Goal: Transaction & Acquisition: Purchase product/service

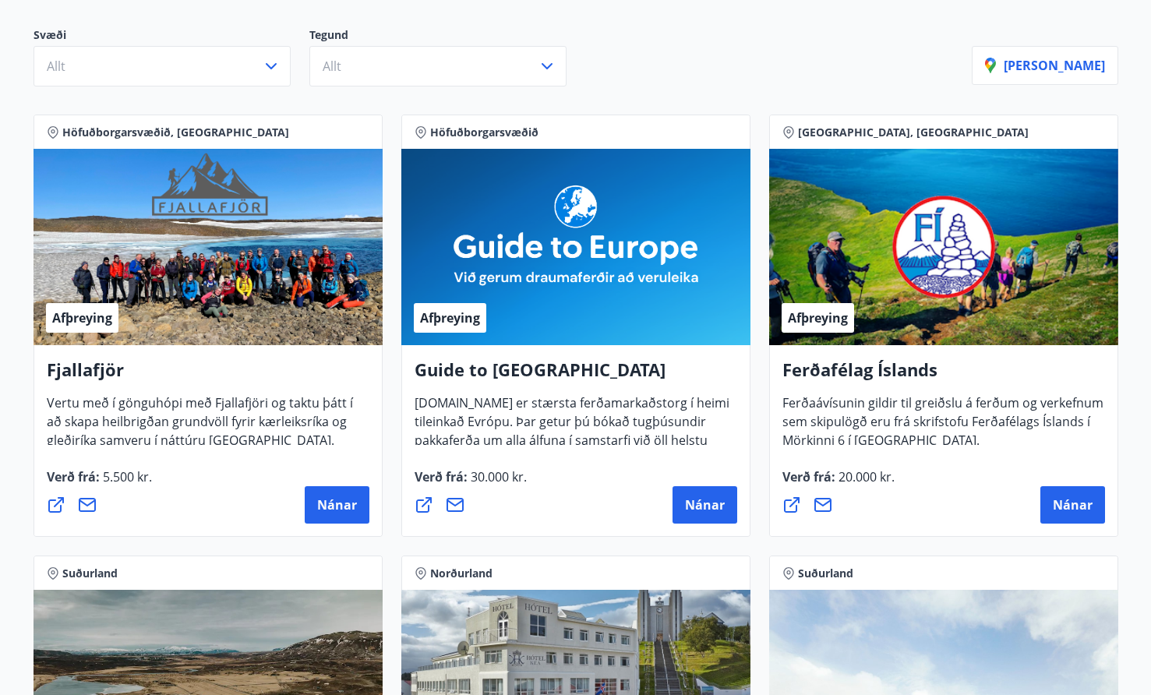
scroll to position [238, 0]
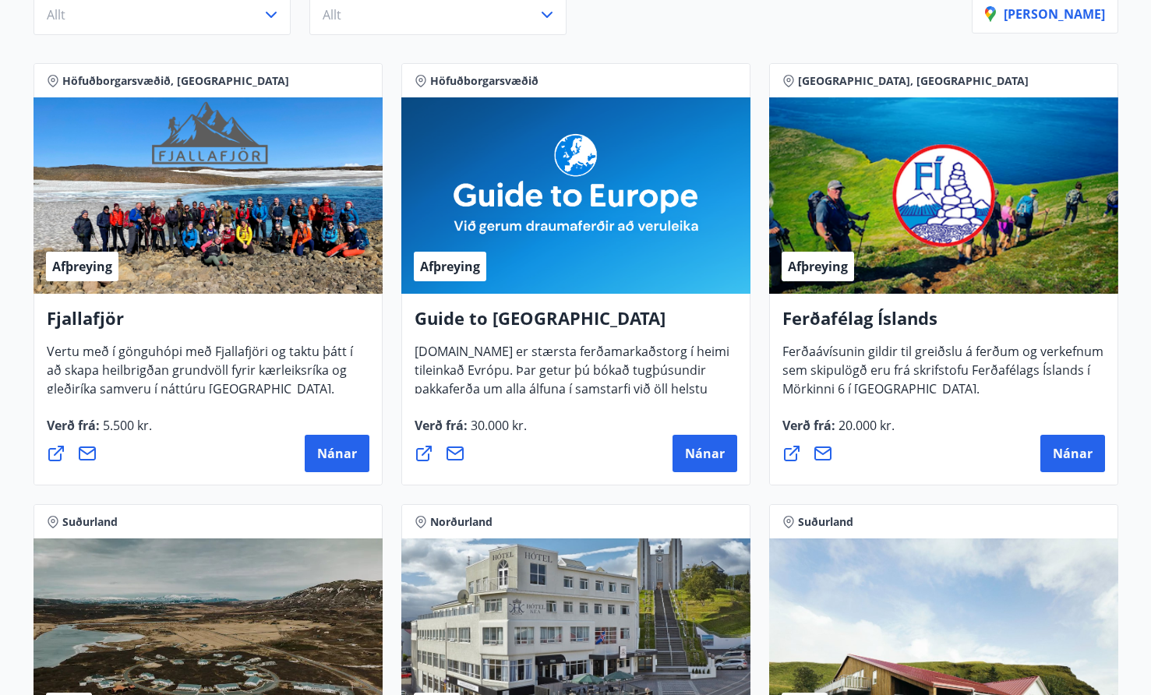
click at [967, 217] on div "Afþreying" at bounding box center [943, 195] width 349 height 196
click at [1089, 450] on span "Nánar" at bounding box center [1073, 453] width 40 height 17
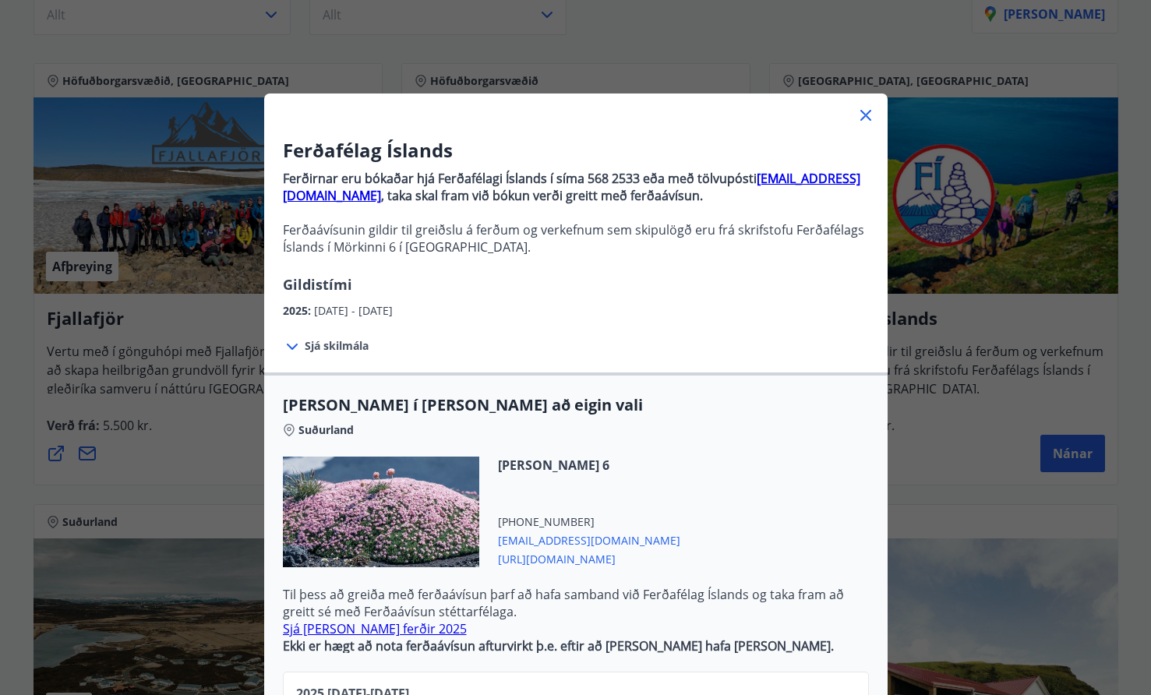
scroll to position [0, 0]
click at [341, 349] on span "Sjá skilmála" at bounding box center [337, 346] width 64 height 16
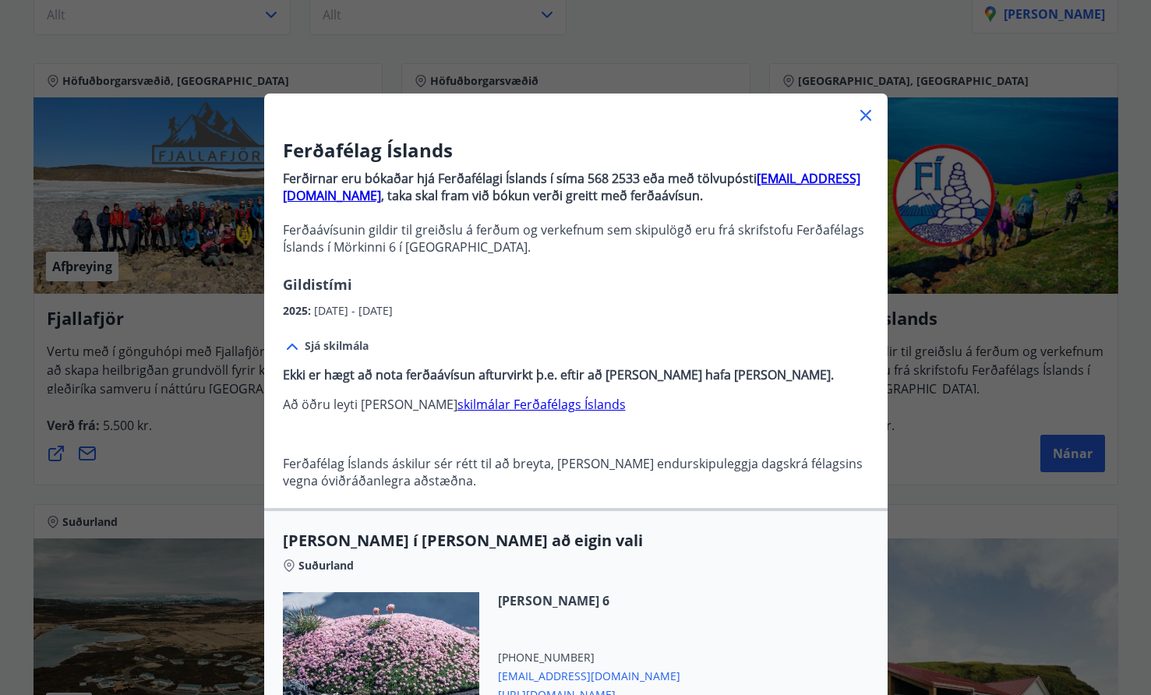
click at [869, 112] on icon at bounding box center [865, 115] width 11 height 11
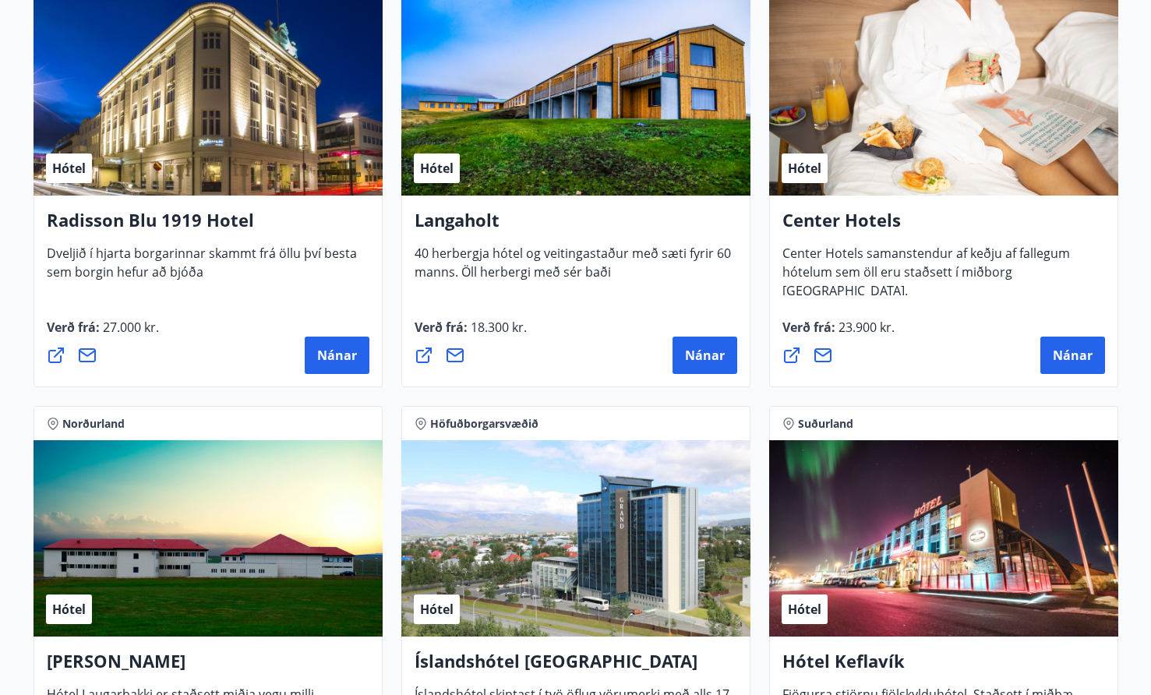
scroll to position [2543, 0]
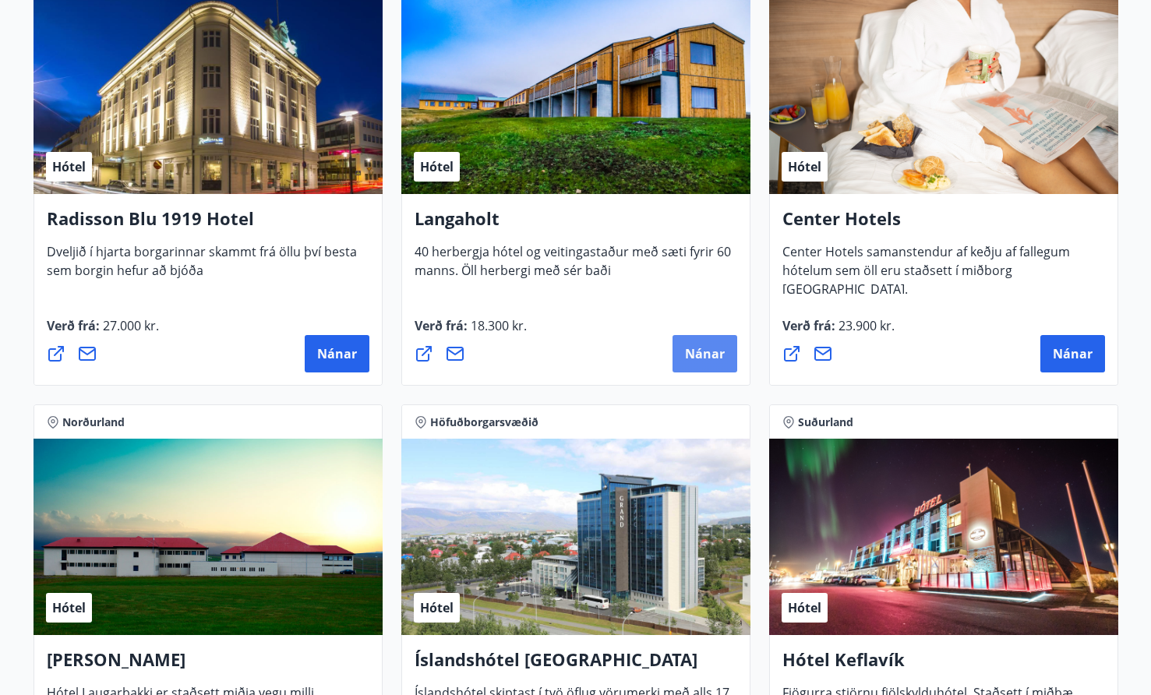
click at [686, 363] on button "Nánar" at bounding box center [705, 353] width 65 height 37
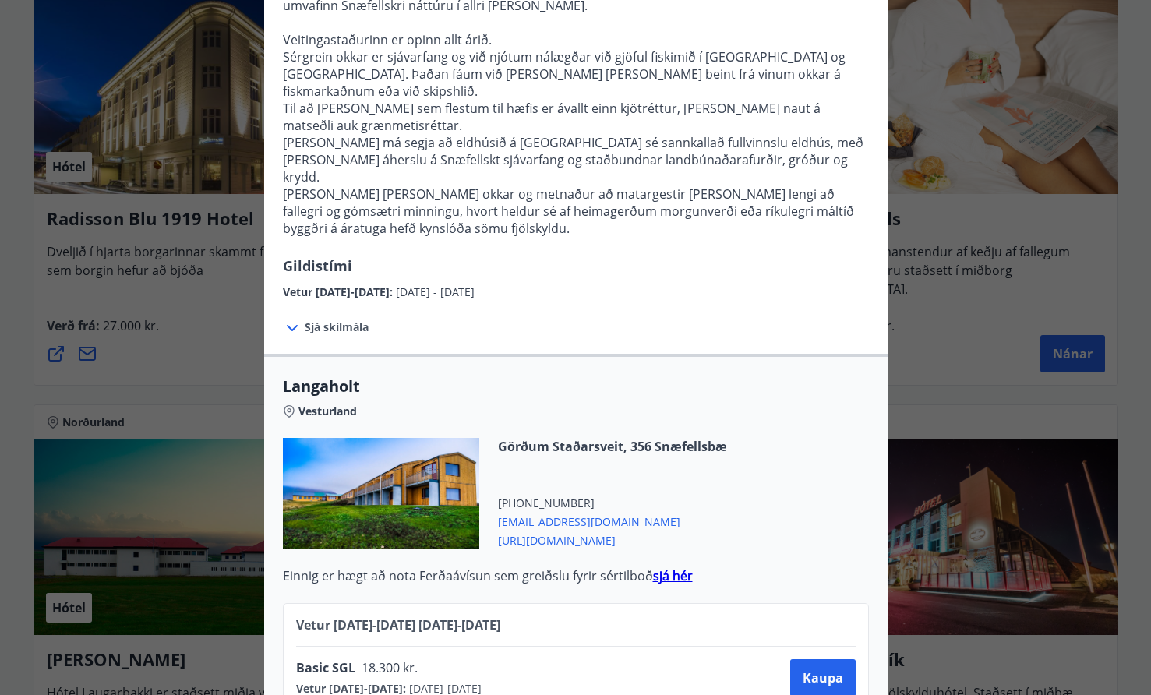
scroll to position [291, 0]
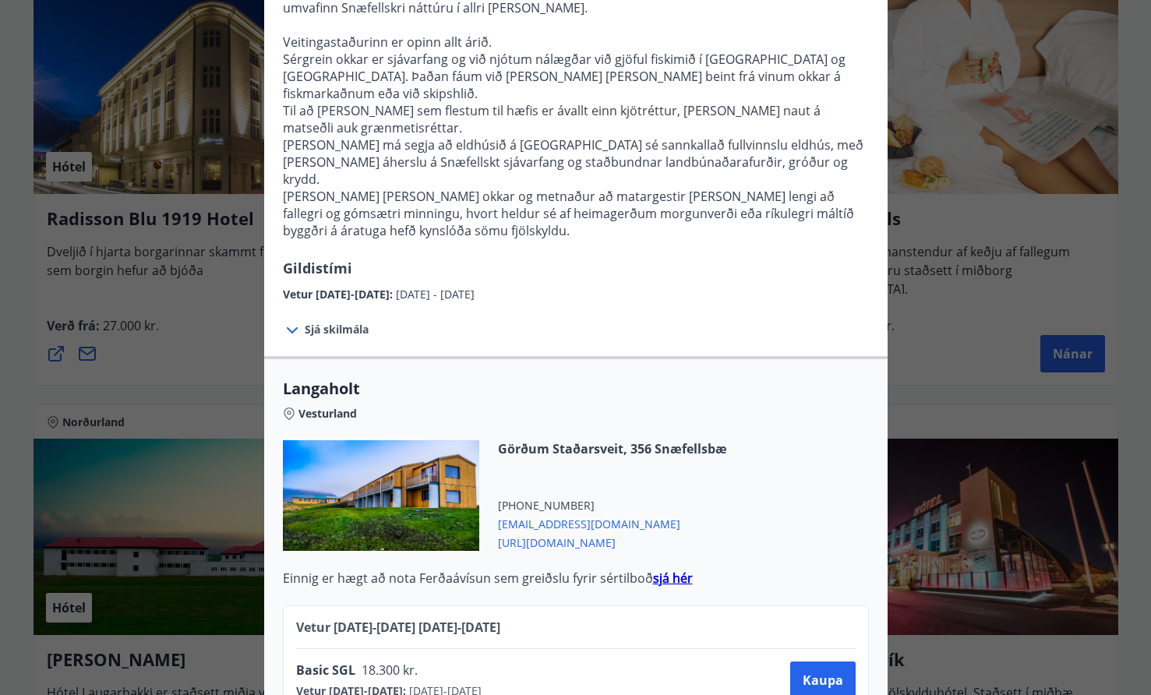
click at [346, 322] on span "Sjá skilmála" at bounding box center [337, 330] width 64 height 16
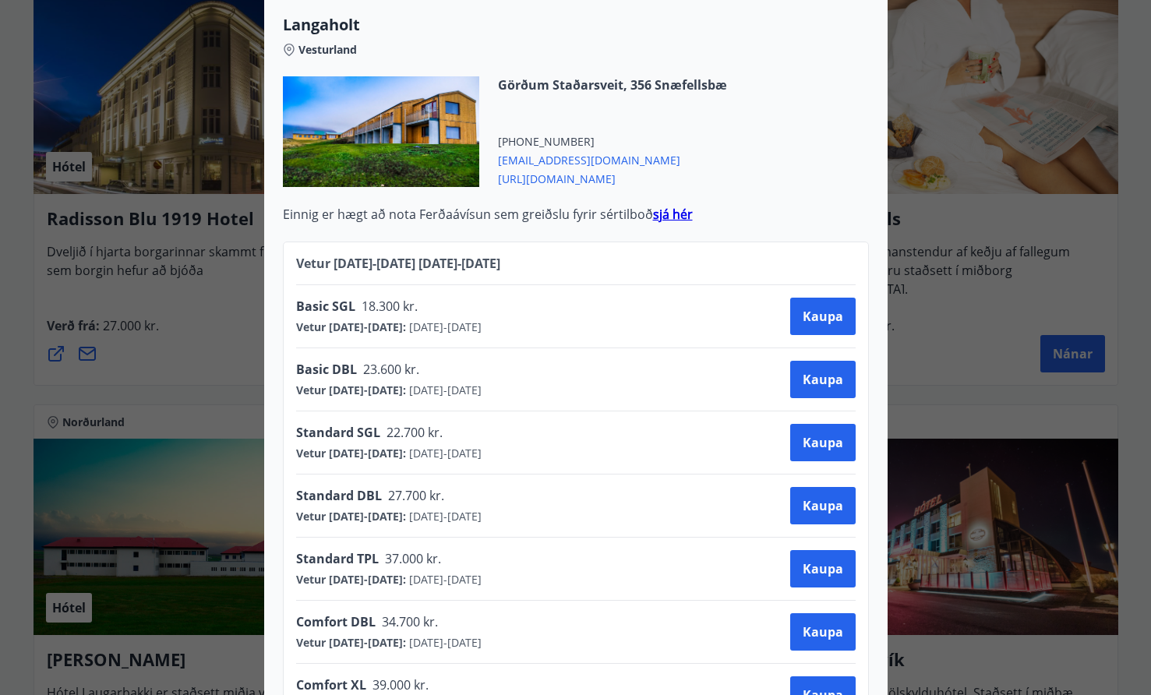
scroll to position [1326, 0]
click at [189, 416] on div "Langaholt Gistihúsið Langaholt er búið 40 herbergjum, öllum með sér baði. Veiti…" at bounding box center [575, 347] width 1151 height 695
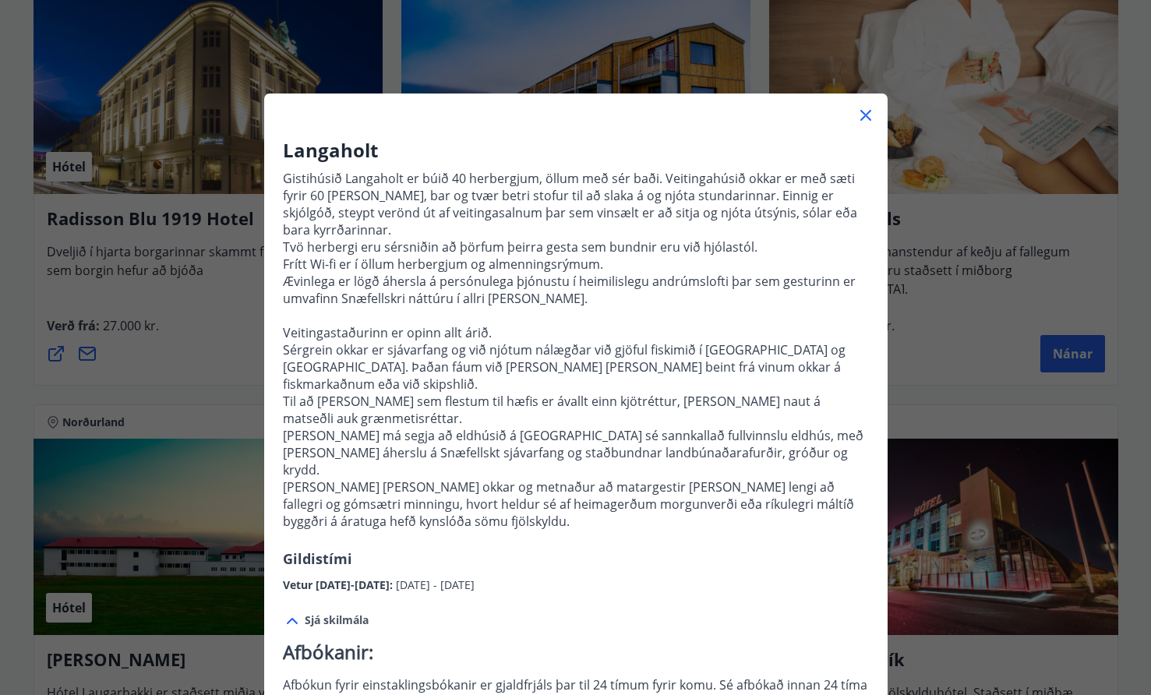
click at [189, 416] on div "Langaholt Gistihúsið Langaholt er búið 40 herbergjum, öllum með sér baði. Veiti…" at bounding box center [575, 347] width 1151 height 695
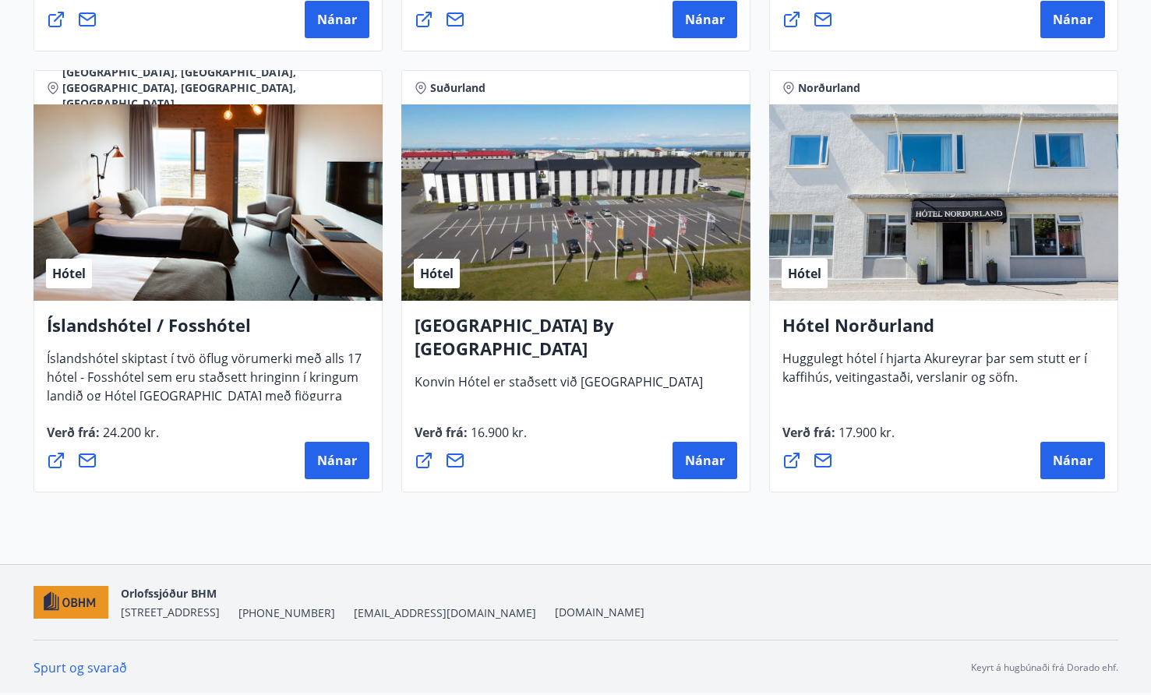
scroll to position [3759, 0]
click at [340, 456] on span "Nánar" at bounding box center [337, 460] width 40 height 17
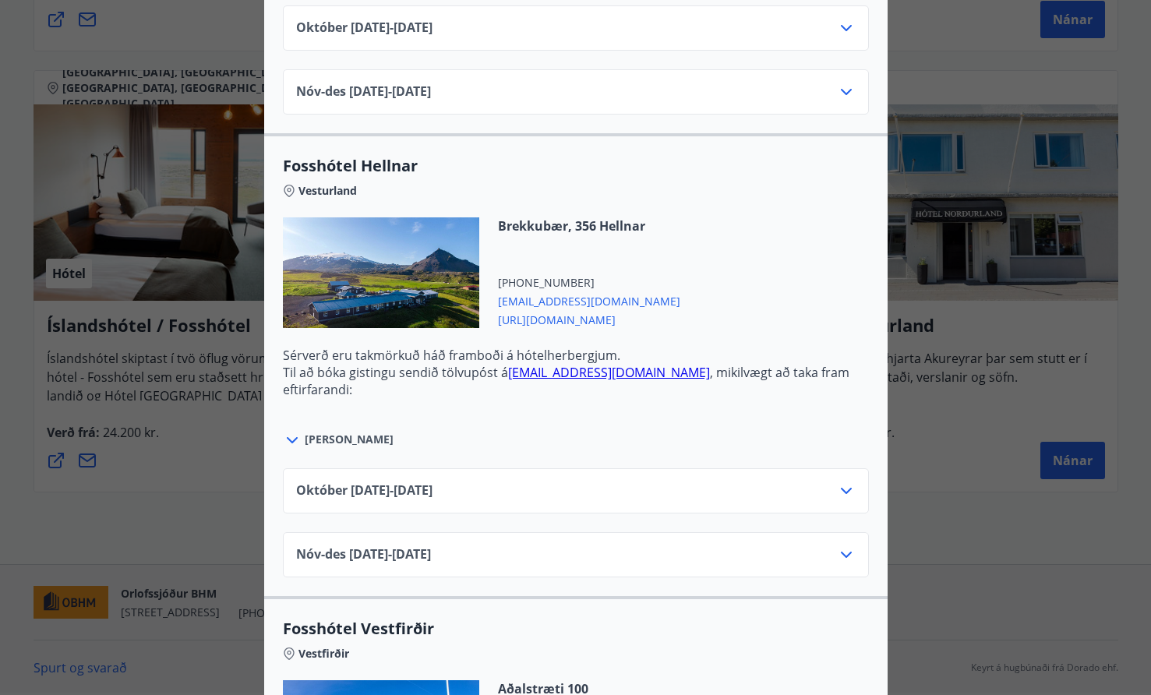
scroll to position [1347, 0]
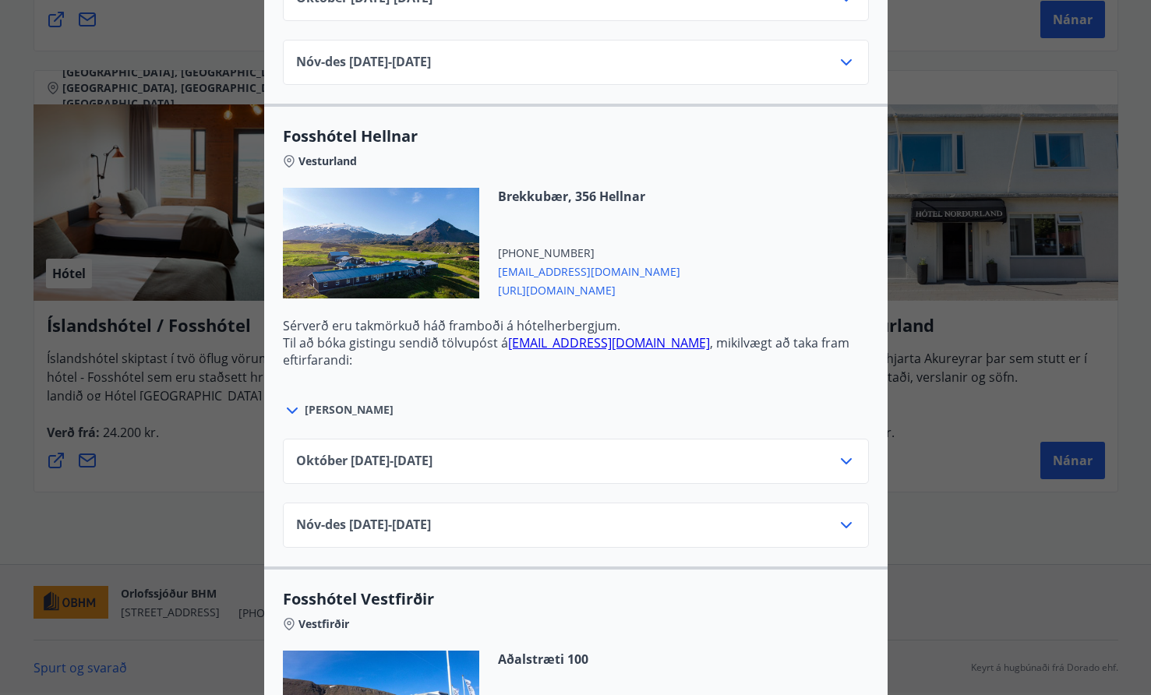
click at [666, 440] on div "[DATE]10.25 - [DATE]" at bounding box center [576, 461] width 586 height 45
click at [660, 459] on div "[DATE]10.25 - [DATE]" at bounding box center [576, 467] width 560 height 31
click at [842, 458] on icon at bounding box center [846, 461] width 19 height 19
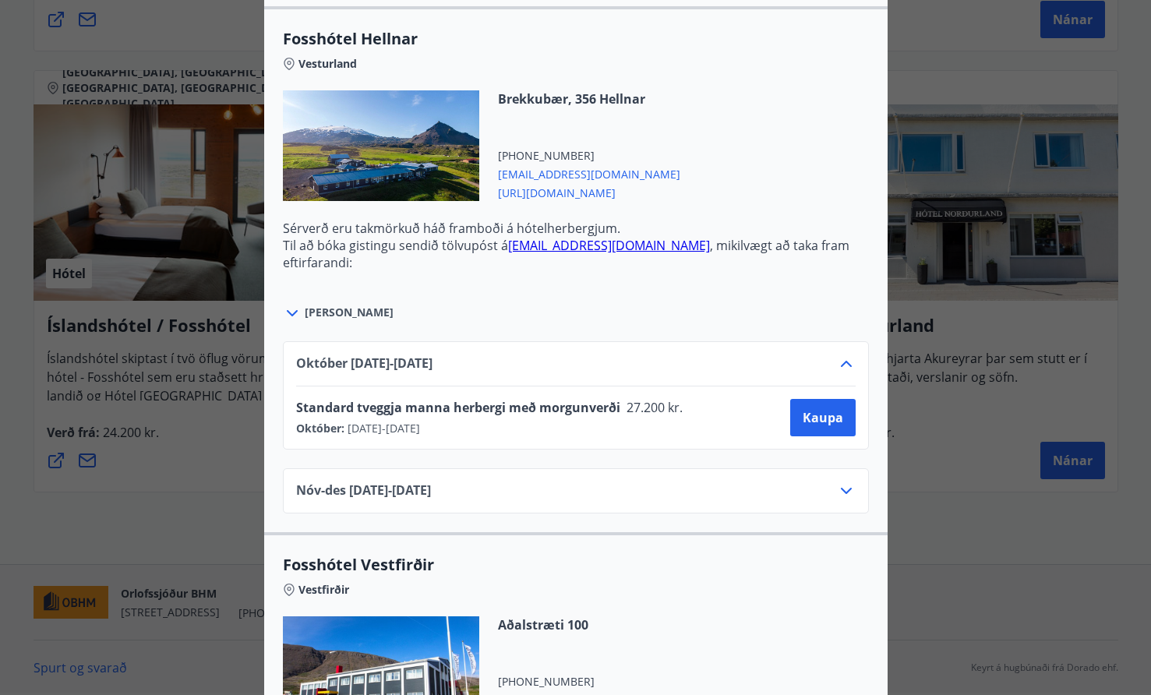
scroll to position [1518, 0]
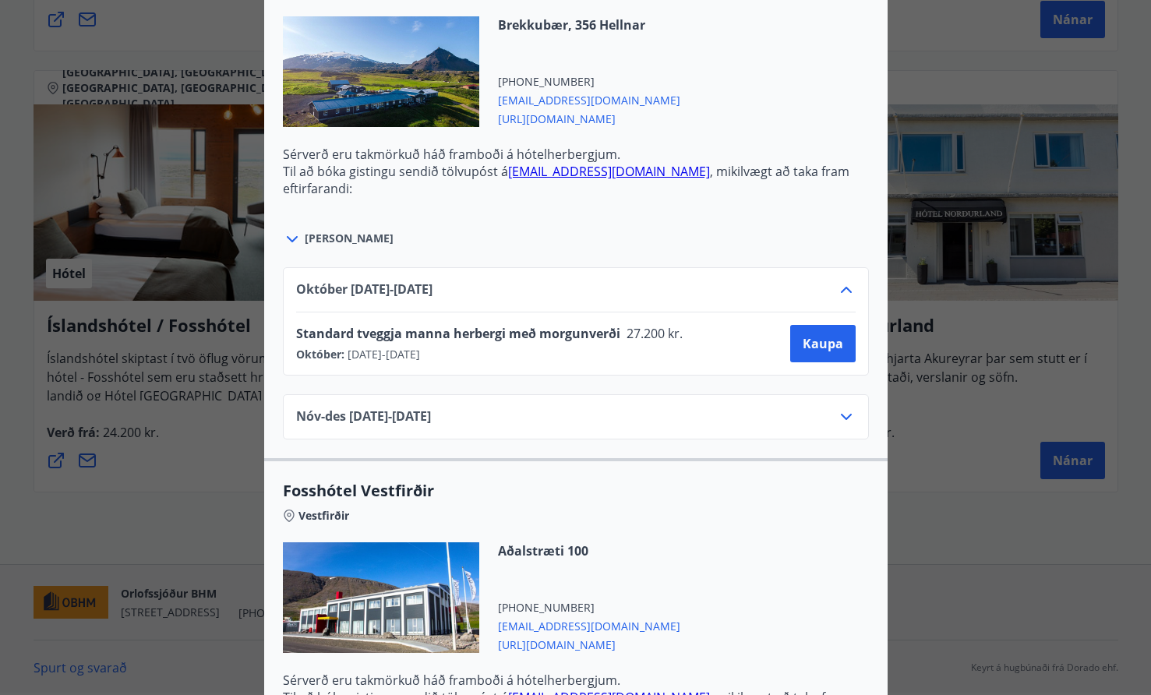
click at [615, 115] on span "[URL][DOMAIN_NAME]" at bounding box center [589, 117] width 182 height 19
click at [819, 348] on span "Kaupa" at bounding box center [823, 343] width 41 height 17
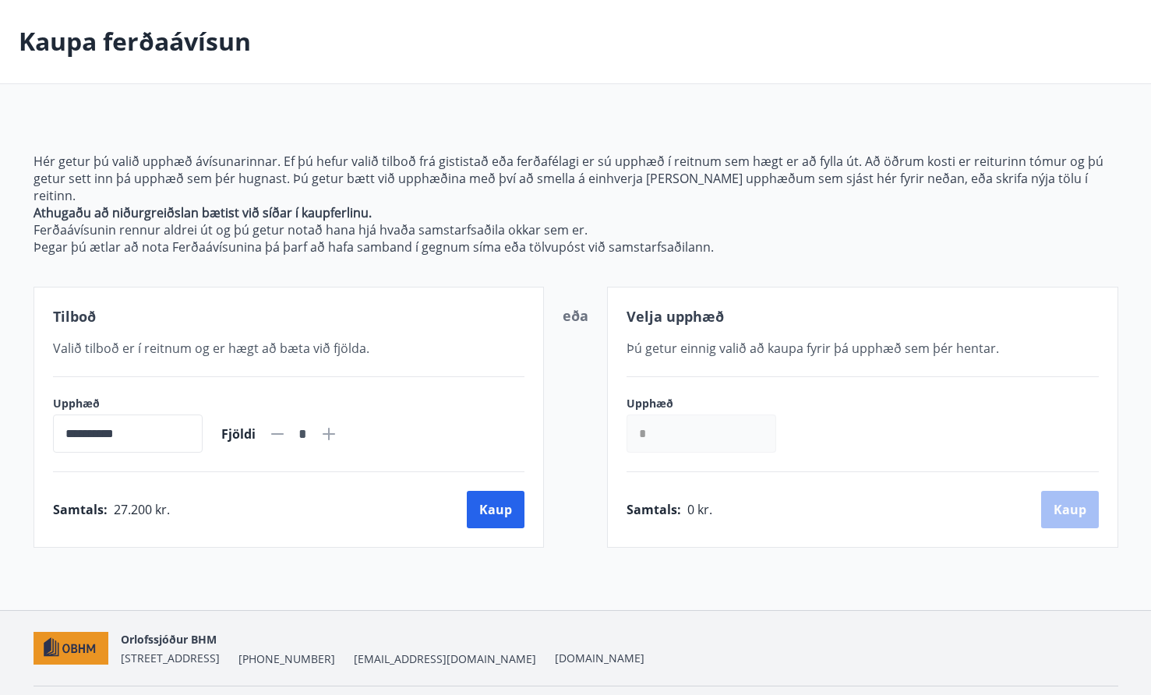
scroll to position [85, 0]
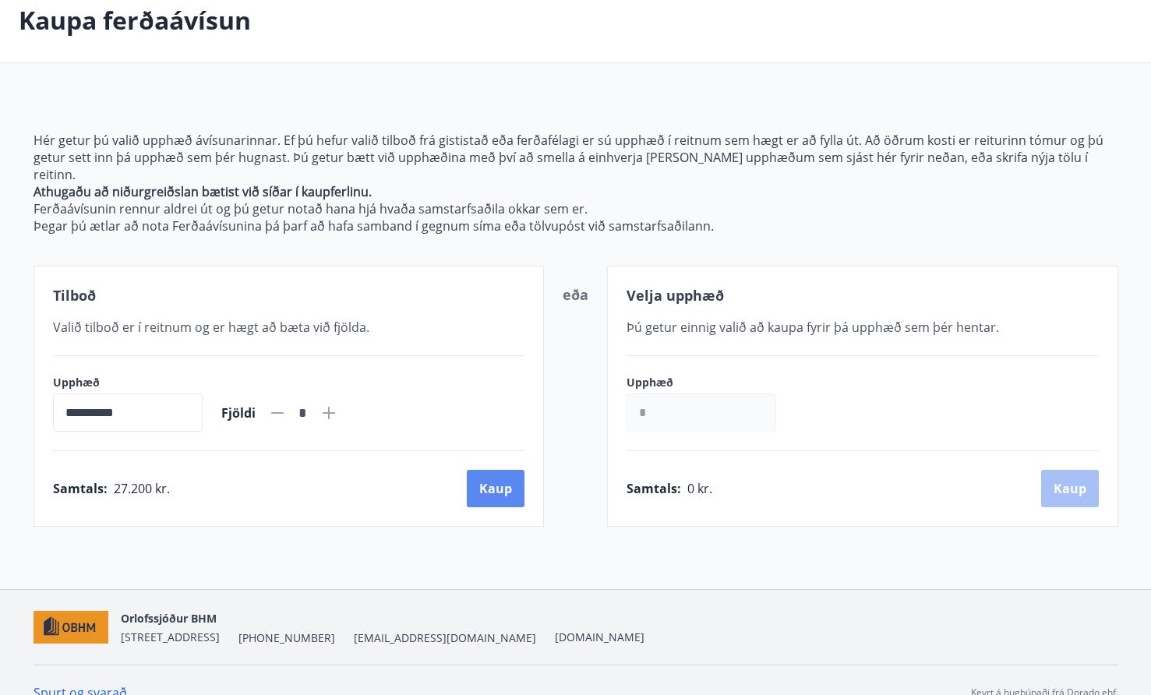
click at [498, 470] on button "Kaup" at bounding box center [496, 488] width 58 height 37
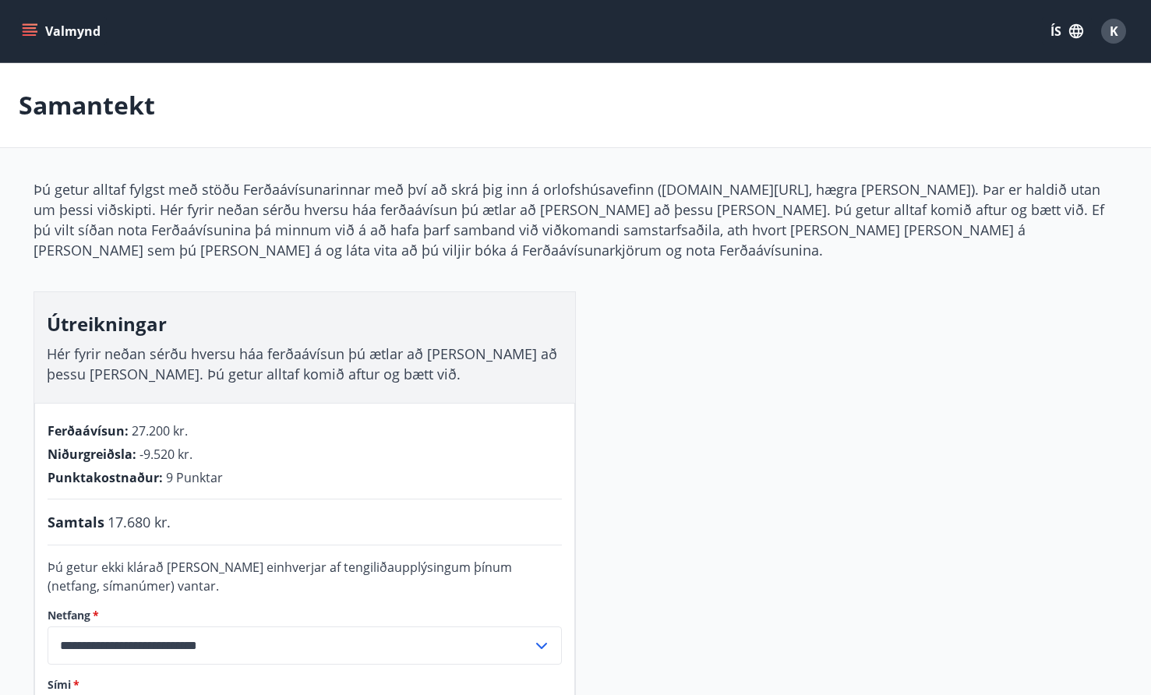
scroll to position [7, 0]
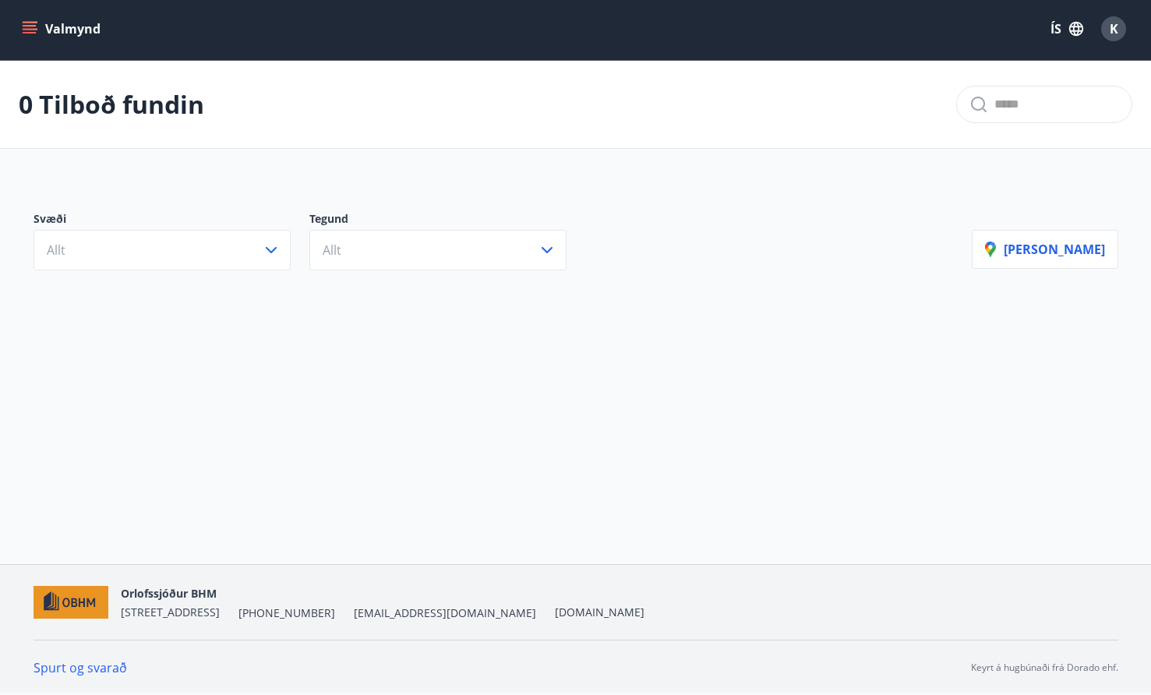
scroll to position [2, 0]
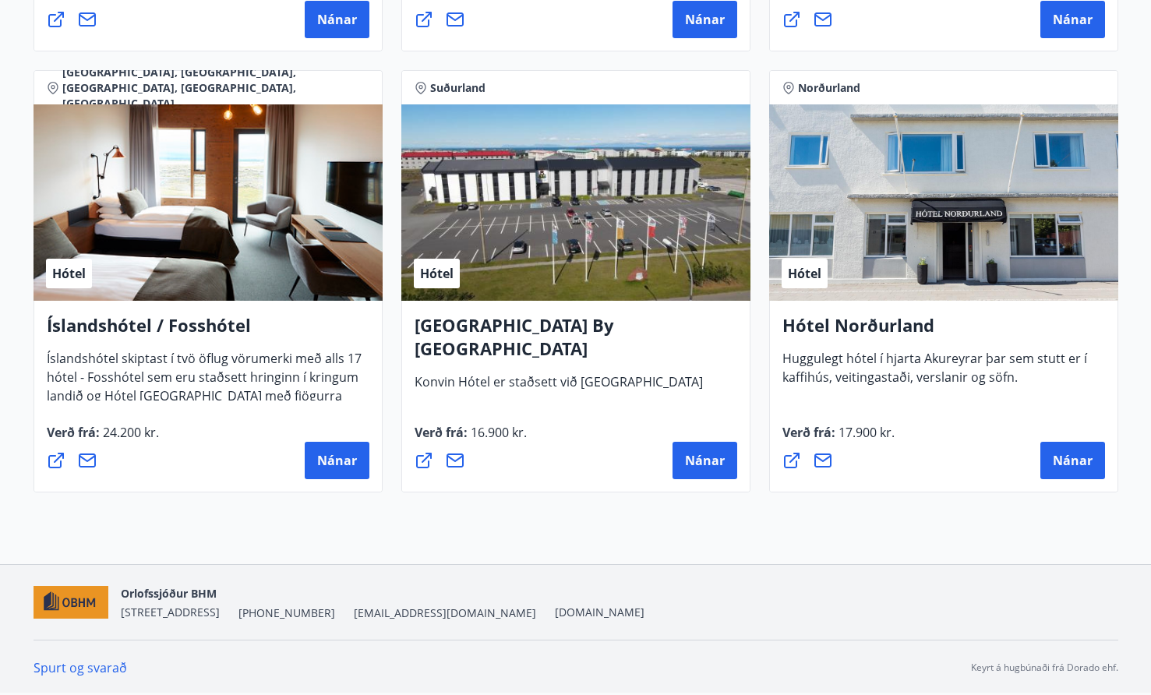
scroll to position [3759, 0]
click at [342, 463] on span "Nánar" at bounding box center [337, 460] width 40 height 17
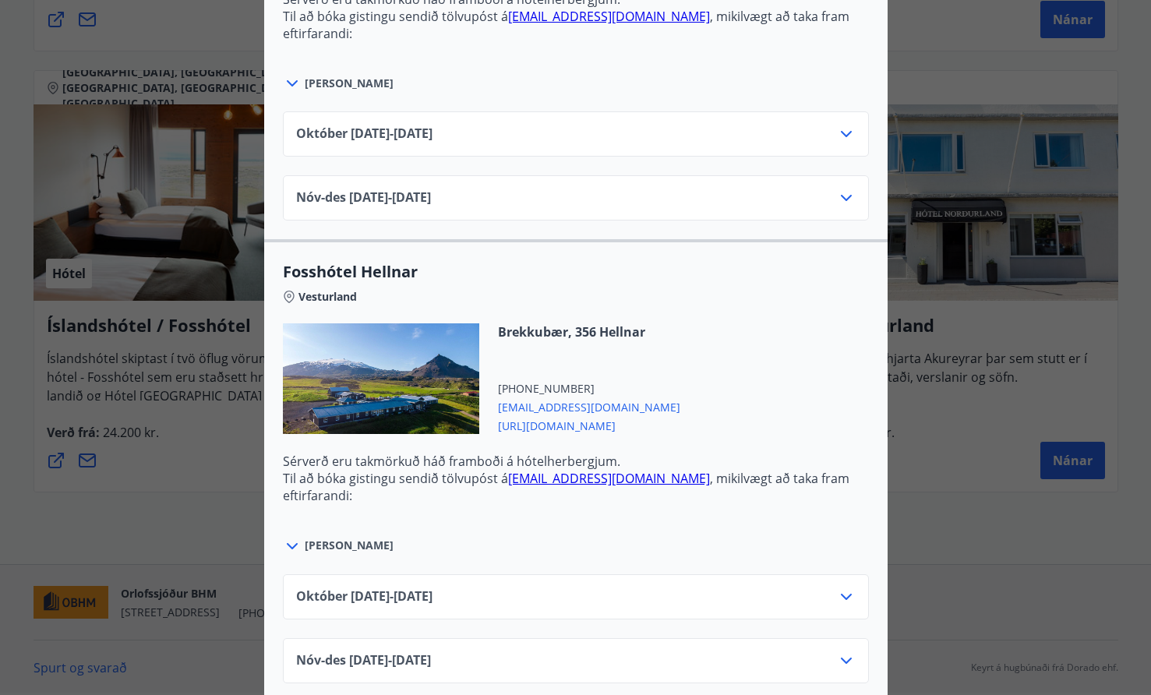
scroll to position [1428, 0]
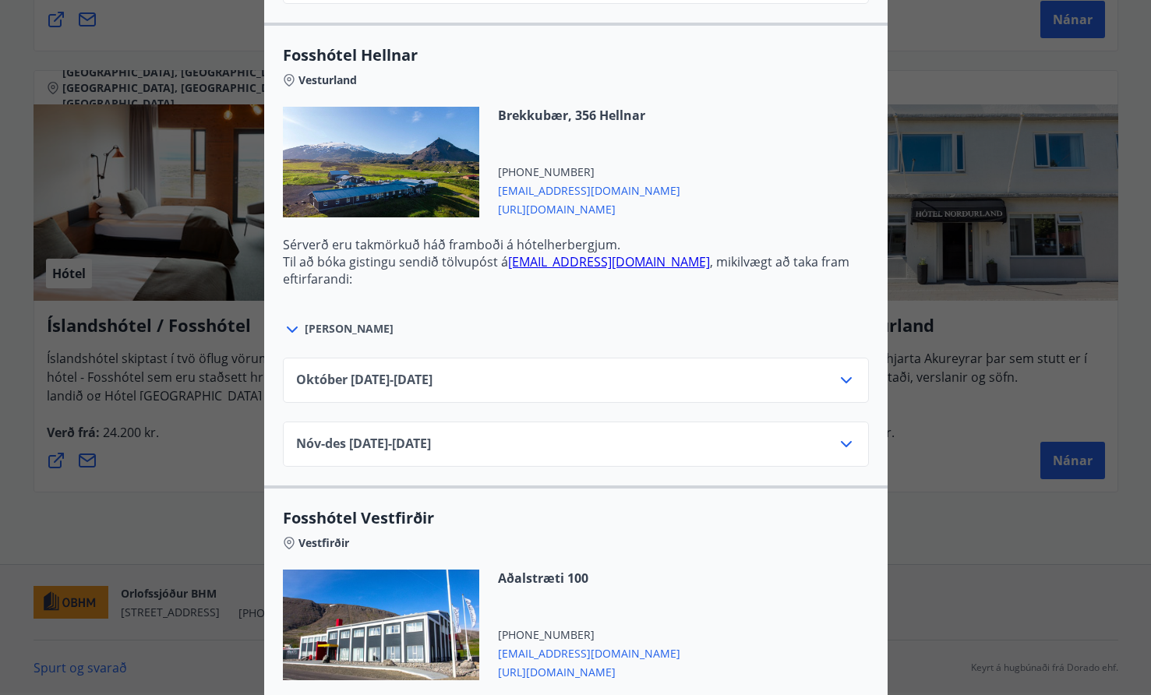
click at [588, 365] on div "[DATE]10.25 - [DATE]" at bounding box center [576, 380] width 586 height 45
click at [849, 374] on icon at bounding box center [846, 380] width 19 height 19
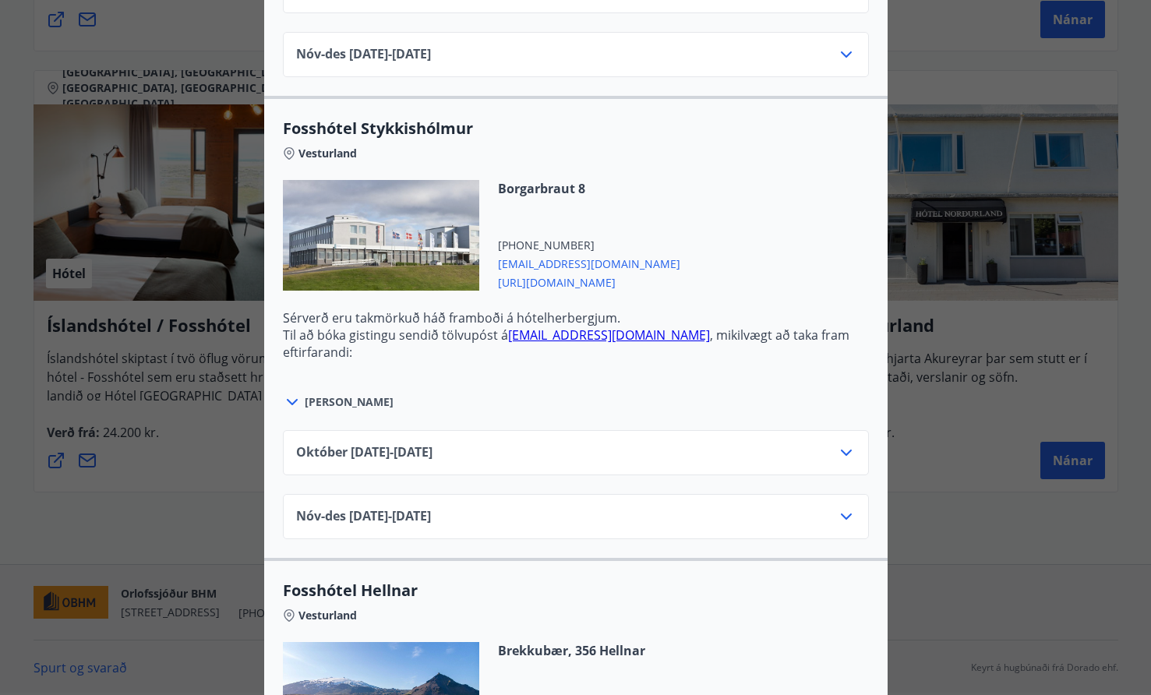
scroll to position [884, 0]
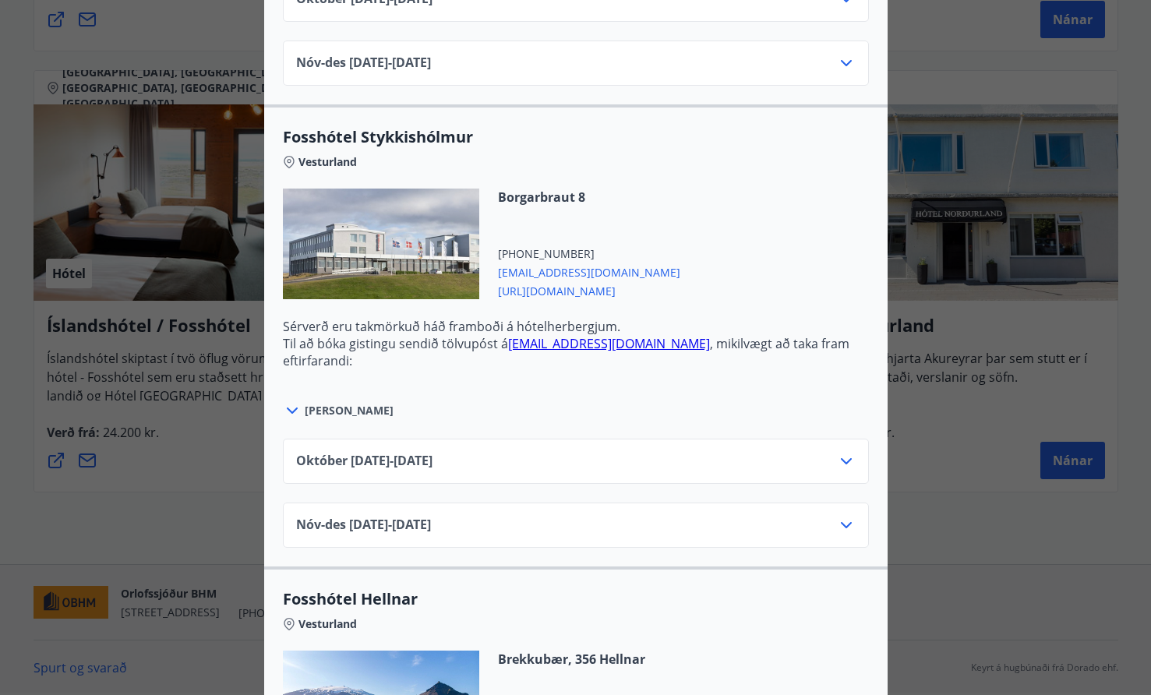
click at [931, 79] on div "Íslandshótel / Fosshótel Ekki er hægt að nýta Ferðaávísun fyrir bókanir sem eru…" at bounding box center [575, 347] width 1151 height 695
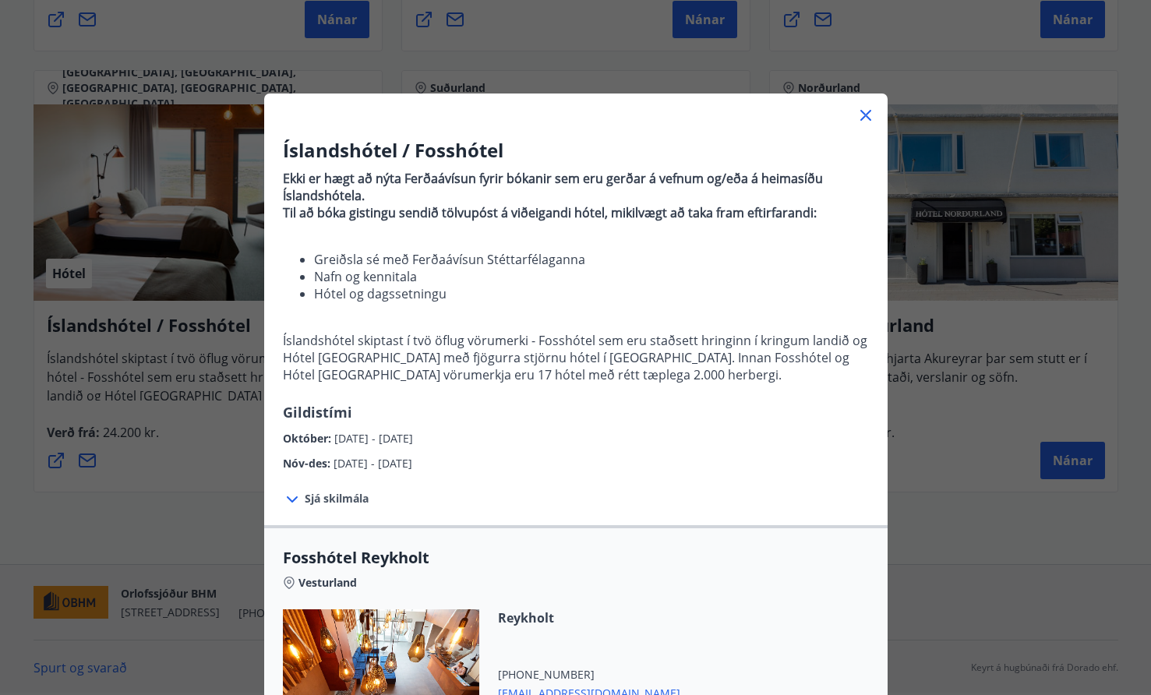
click at [867, 114] on icon at bounding box center [865, 115] width 11 height 11
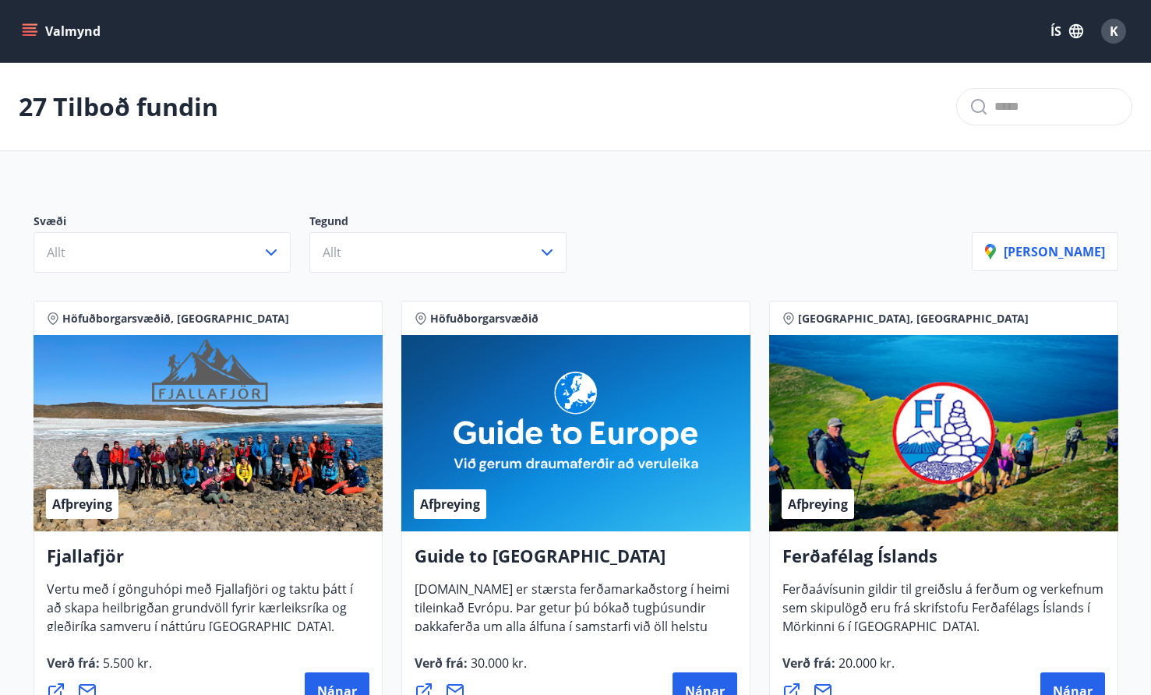
click at [1117, 30] on span "K" at bounding box center [1114, 31] width 9 height 17
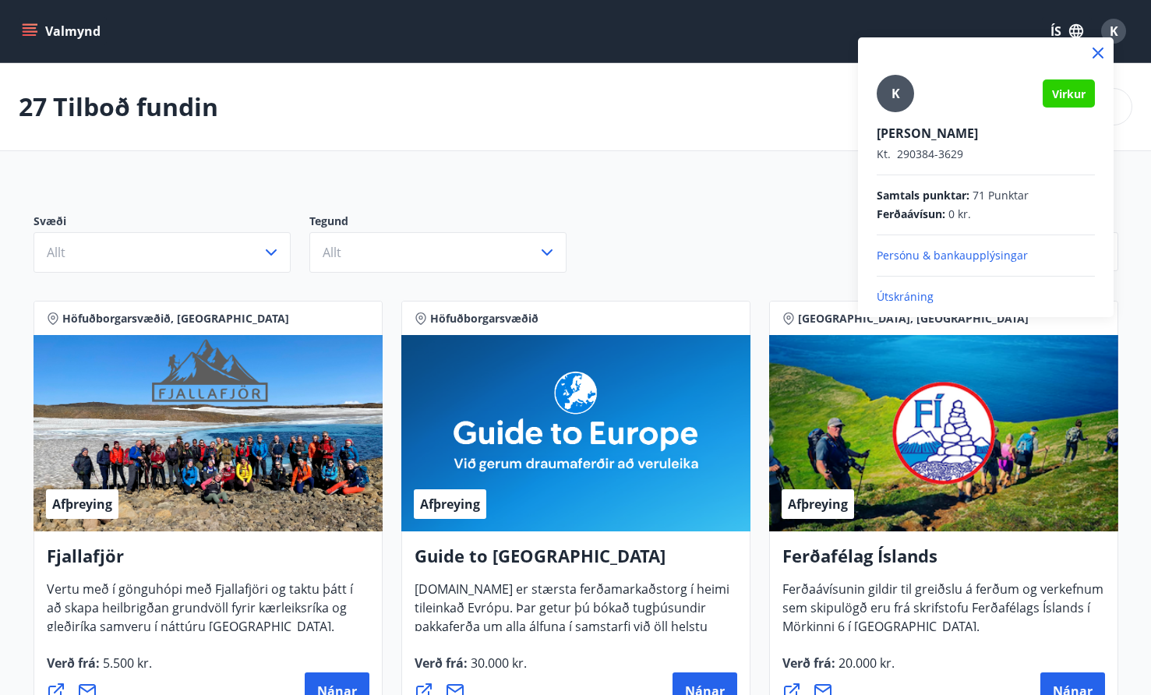
click at [889, 96] on div "K" at bounding box center [895, 93] width 37 height 37
click at [889, 115] on input "K" at bounding box center [983, 123] width 212 height 16
click at [34, 34] on div at bounding box center [575, 347] width 1151 height 695
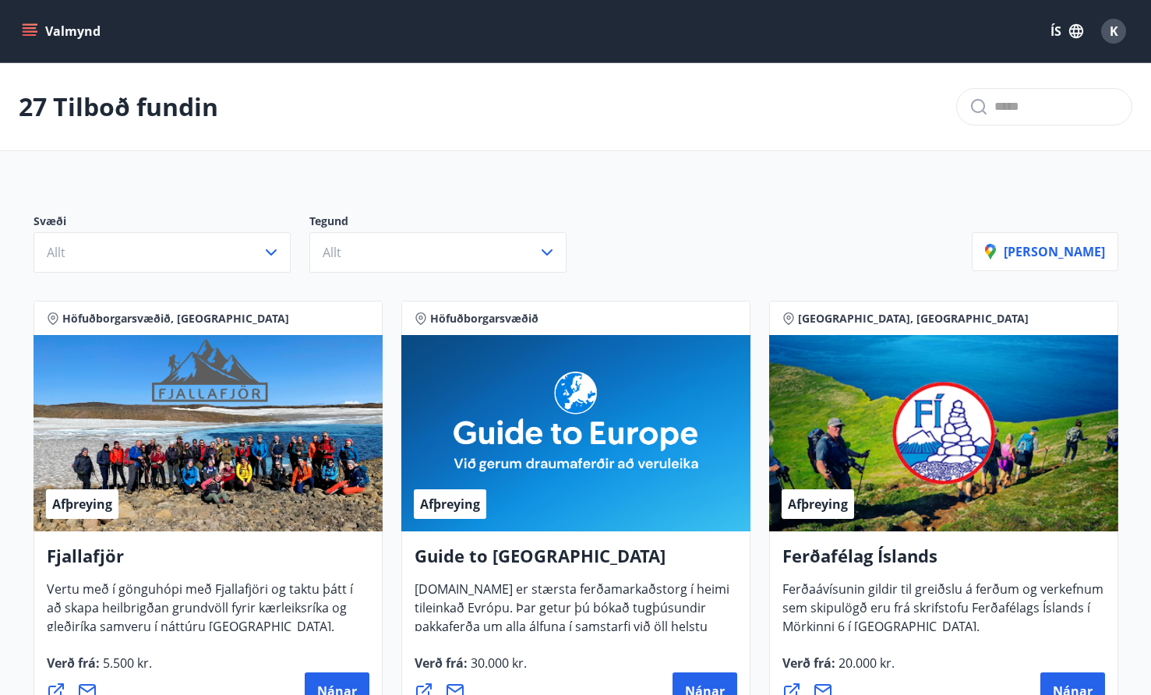
click at [75, 32] on button "Valmynd" at bounding box center [63, 31] width 88 height 28
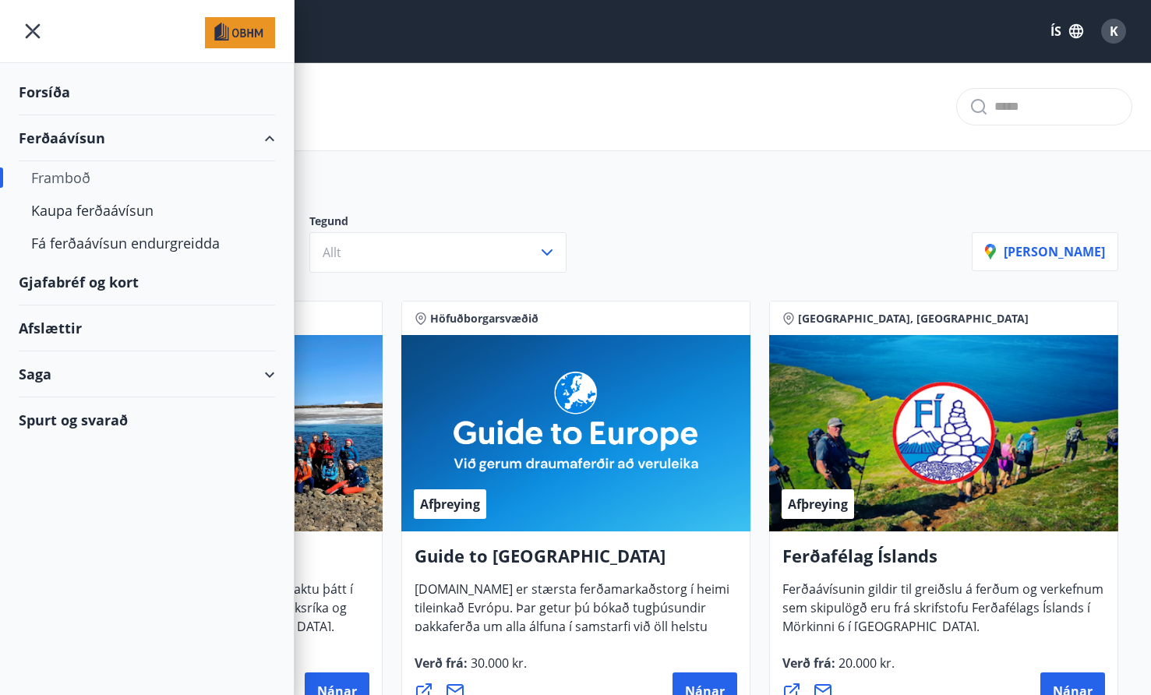
click at [34, 376] on div "Saga" at bounding box center [147, 374] width 256 height 46
click at [73, 422] on div "Ferðaávísun" at bounding box center [146, 413] width 231 height 33
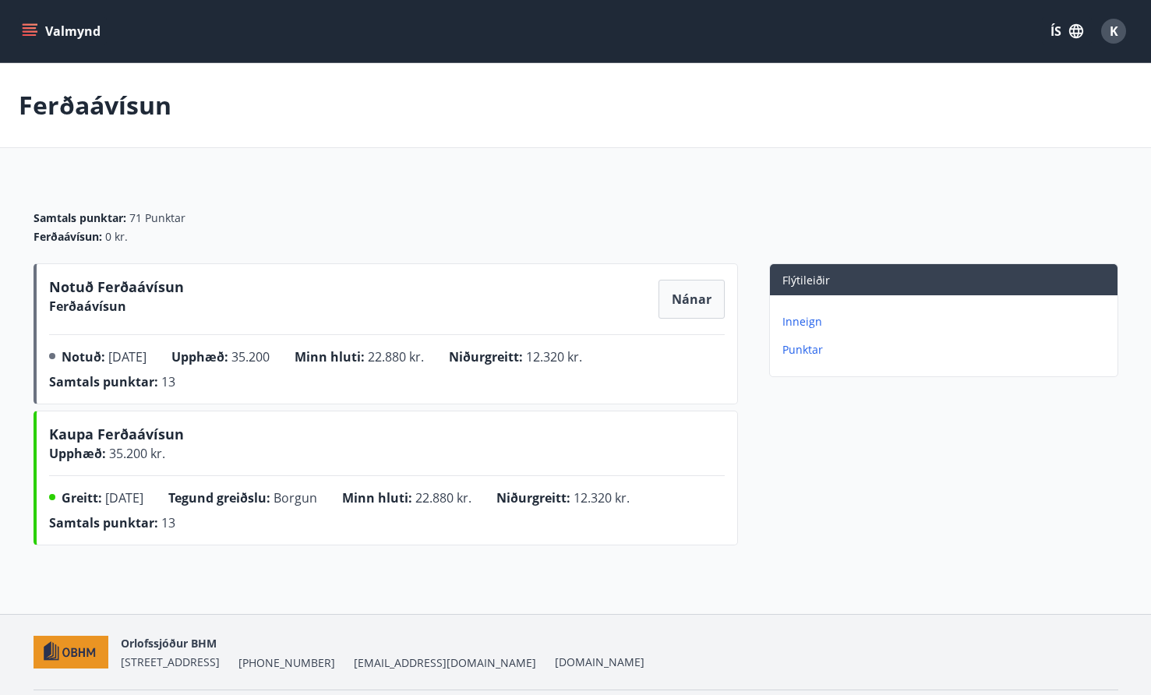
click at [806, 355] on p "Punktar" at bounding box center [946, 350] width 329 height 16
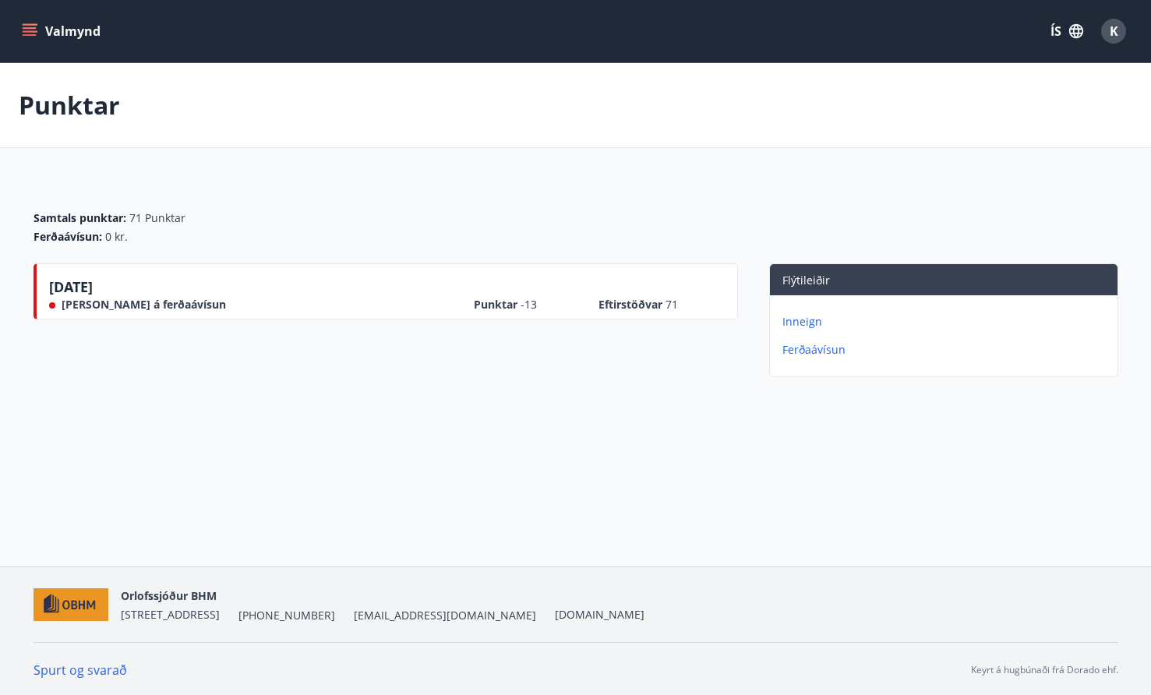
click at [804, 322] on p "Inneign" at bounding box center [946, 322] width 329 height 16
click at [805, 345] on p "Punktar" at bounding box center [946, 350] width 329 height 16
click at [807, 330] on div "Inneign Ferðaávísun" at bounding box center [944, 329] width 348 height 69
click at [806, 324] on p "Inneign" at bounding box center [946, 322] width 329 height 16
click at [65, 28] on button "Valmynd" at bounding box center [63, 31] width 88 height 28
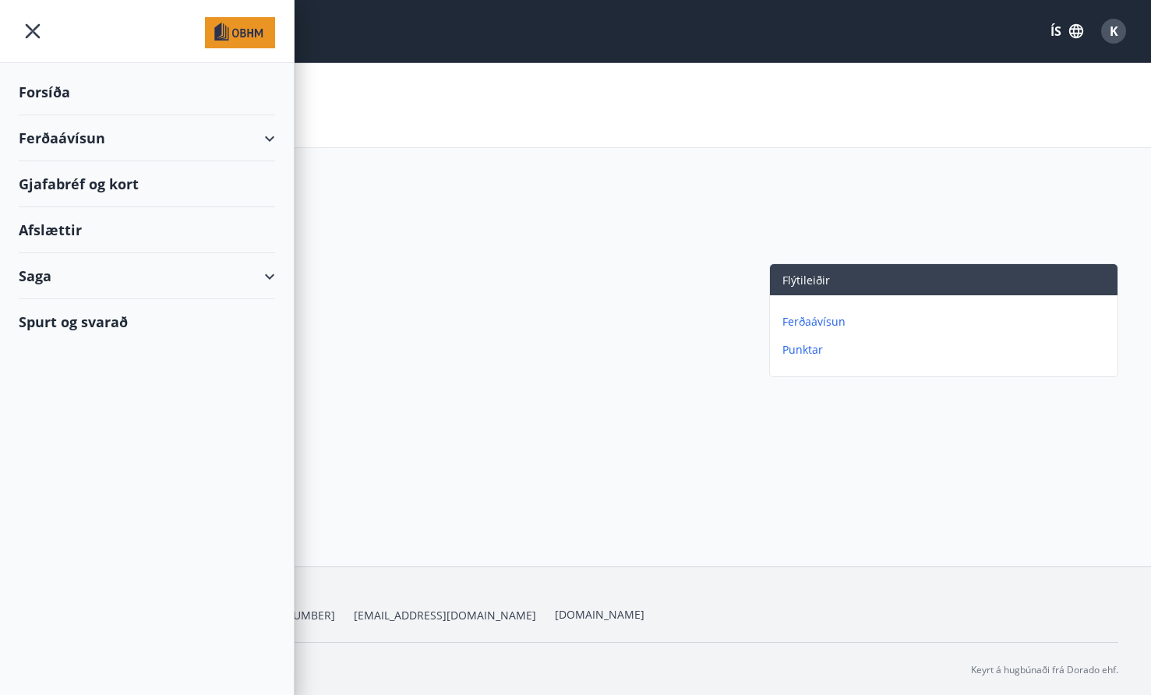
click at [55, 238] on div "Afslættir" at bounding box center [147, 230] width 256 height 46
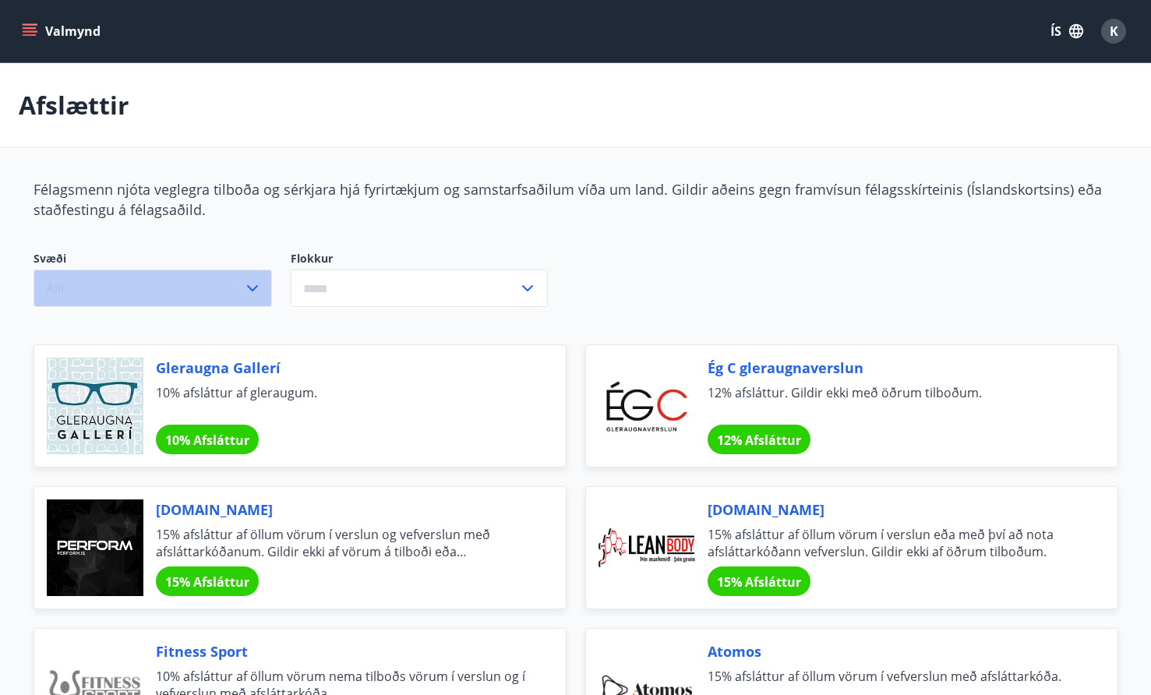
click at [211, 284] on button "Allt" at bounding box center [153, 288] width 238 height 37
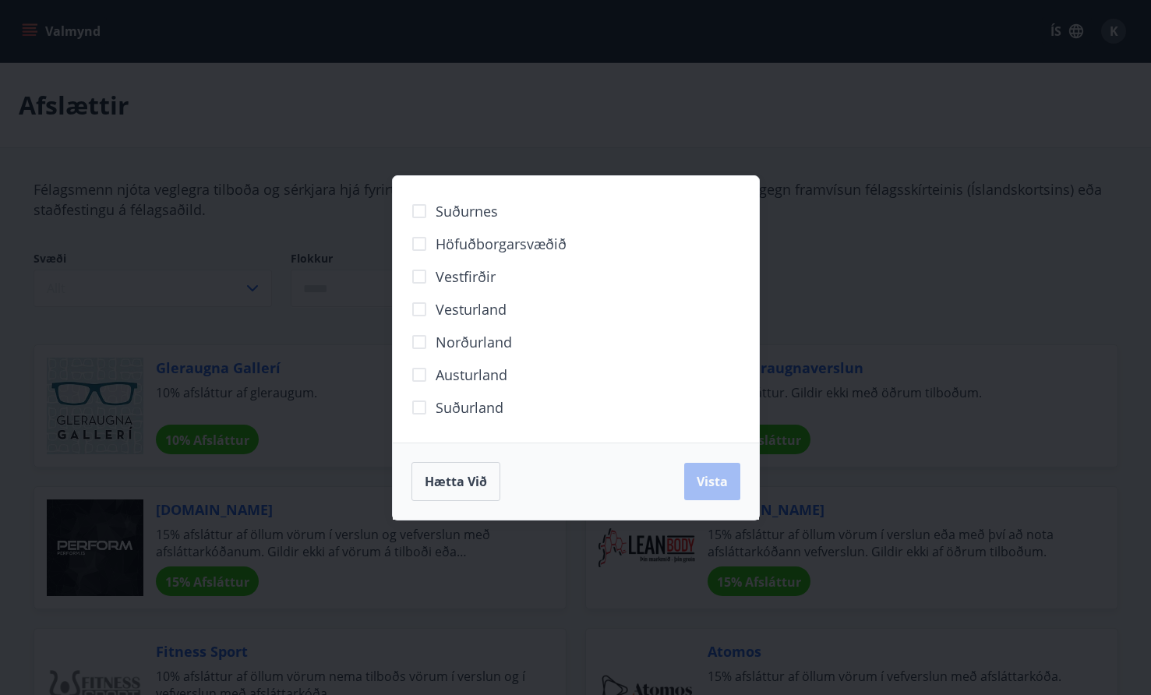
click at [501, 242] on span "Höfuðborgarsvæðið" at bounding box center [501, 244] width 131 height 20
click at [492, 211] on span "Suðurnes" at bounding box center [467, 211] width 62 height 20
click at [728, 478] on button "Vista" at bounding box center [712, 481] width 56 height 37
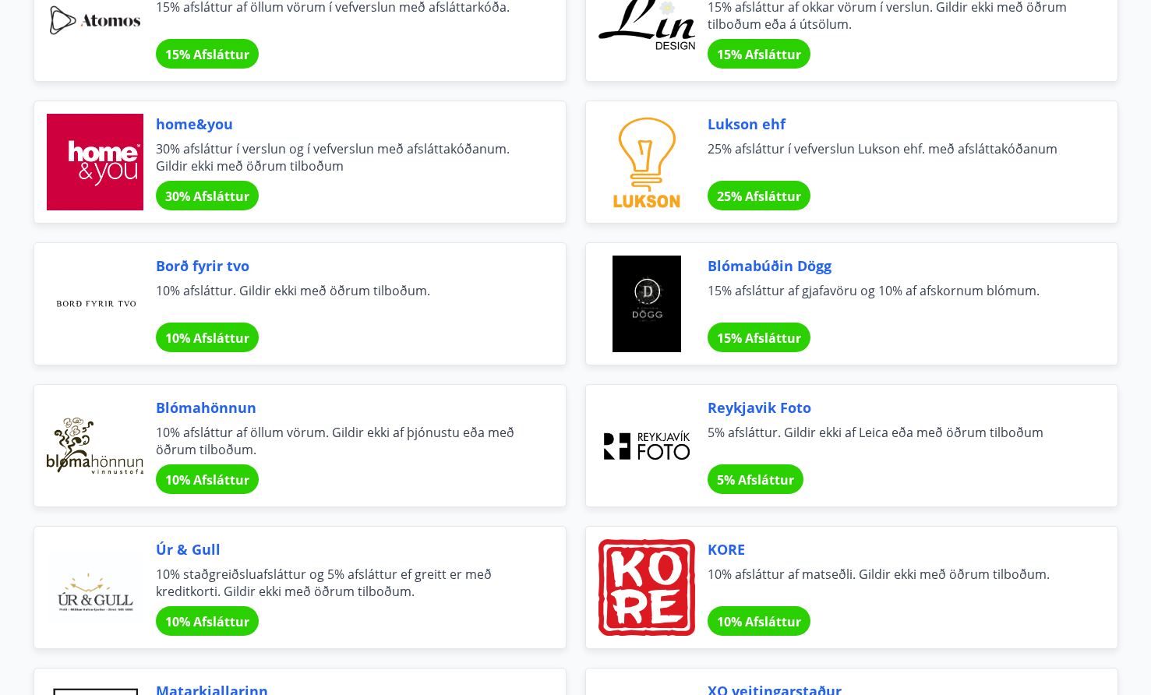
scroll to position [704, 0]
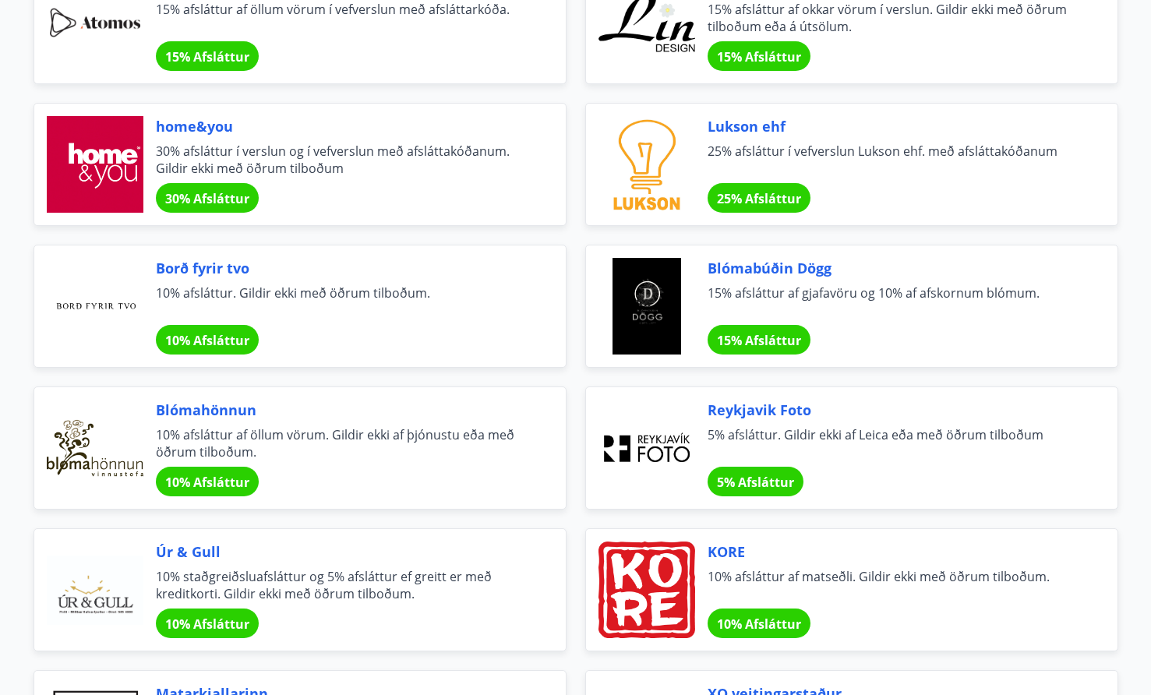
click at [771, 480] on span "5% Afsláttur" at bounding box center [755, 482] width 77 height 17
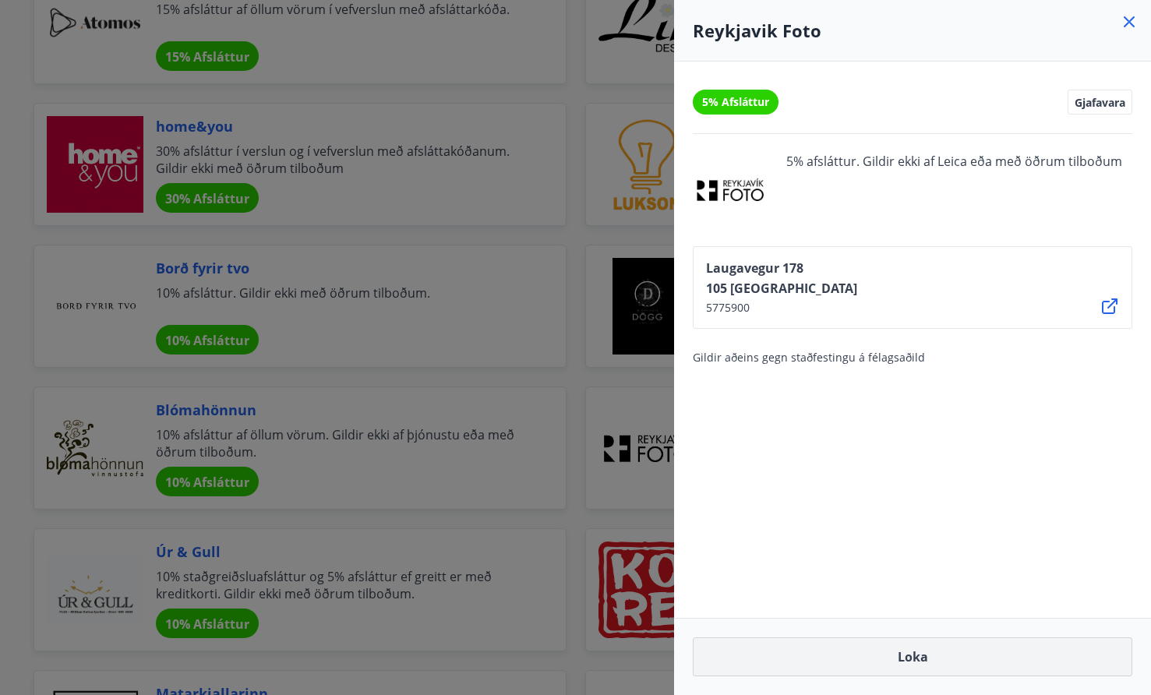
click at [920, 671] on button "Loka" at bounding box center [913, 656] width 440 height 39
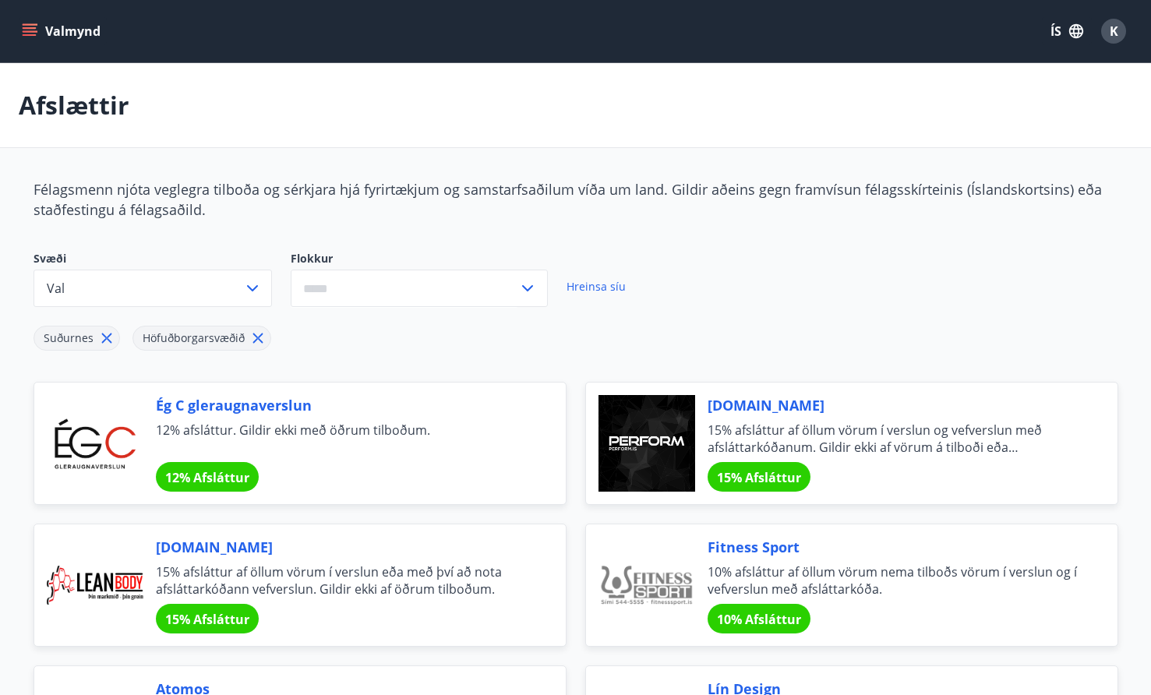
scroll to position [0, 0]
click at [72, 36] on button "Valmynd" at bounding box center [63, 31] width 88 height 28
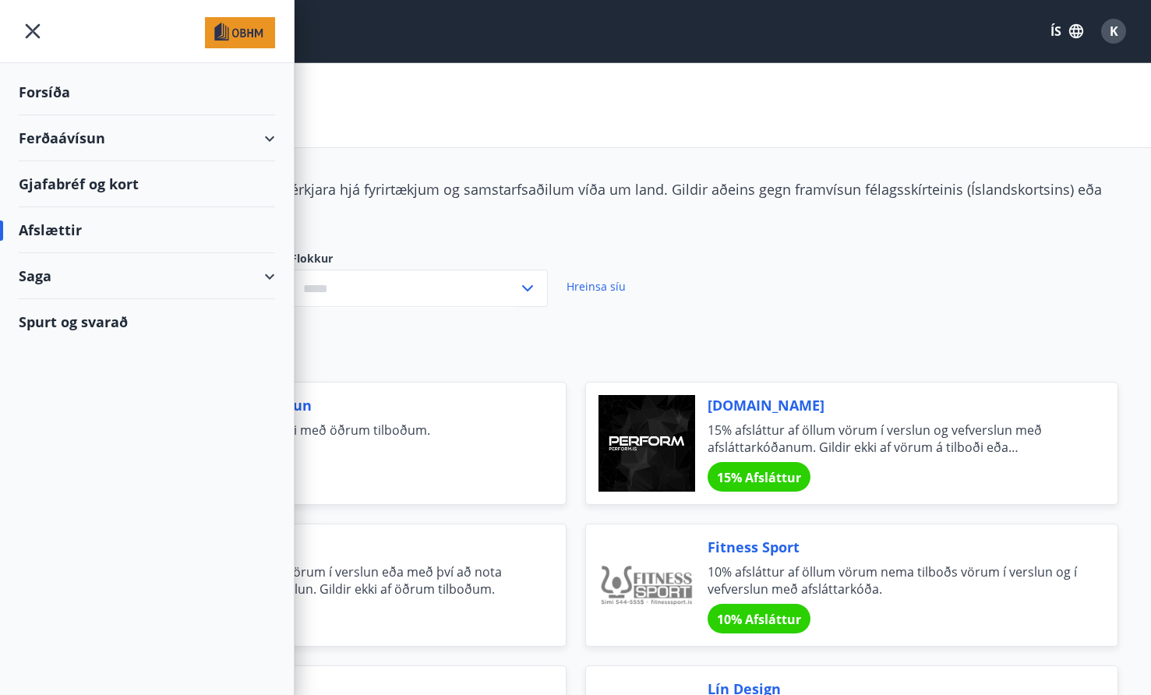
click at [76, 319] on div "Spurt og svarað" at bounding box center [147, 321] width 256 height 45
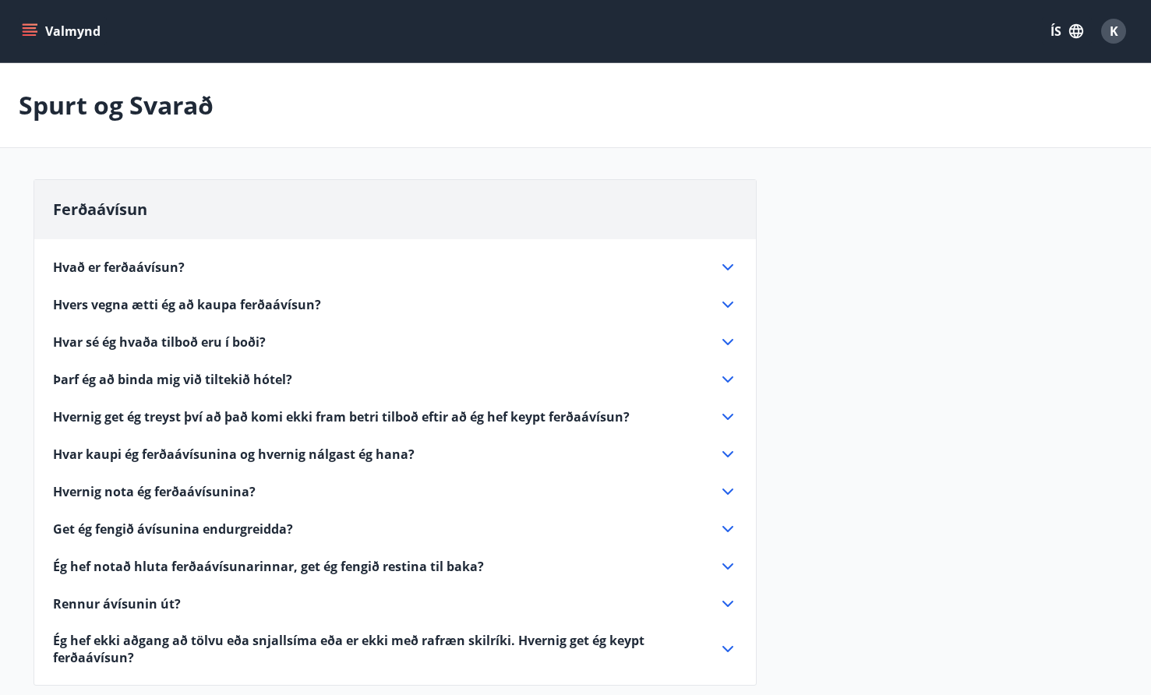
click at [1109, 20] on div "K" at bounding box center [1113, 31] width 25 height 25
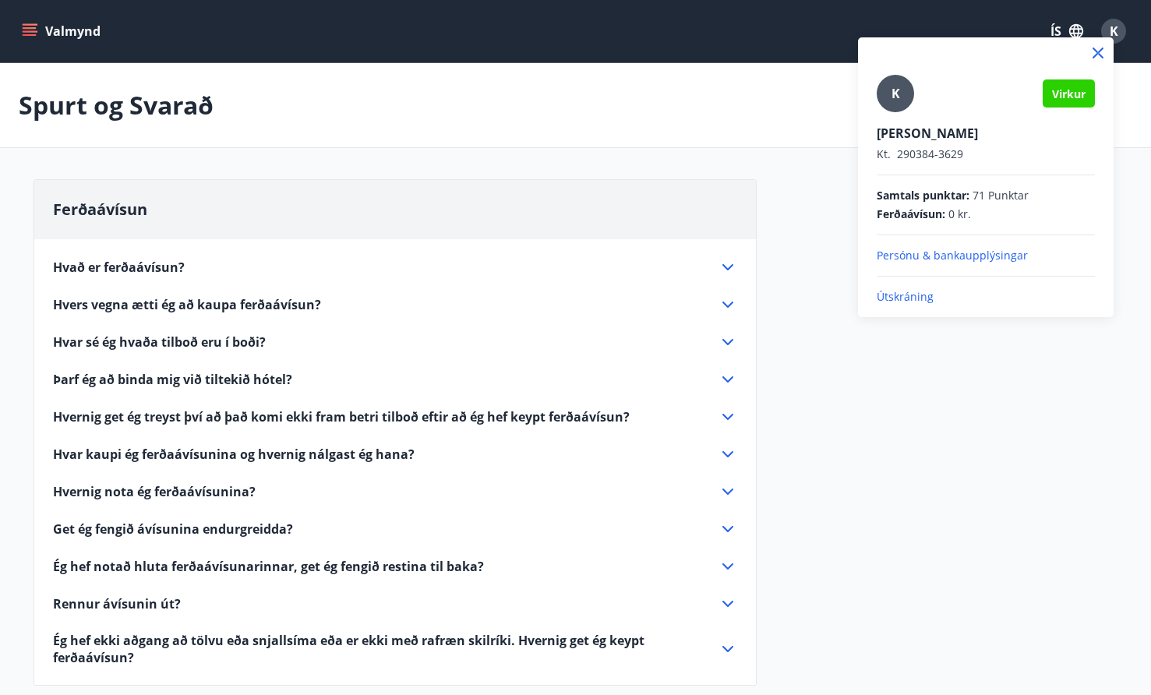
click at [906, 291] on p "Útskráning" at bounding box center [986, 297] width 218 height 16
